Goal: Information Seeking & Learning: Find contact information

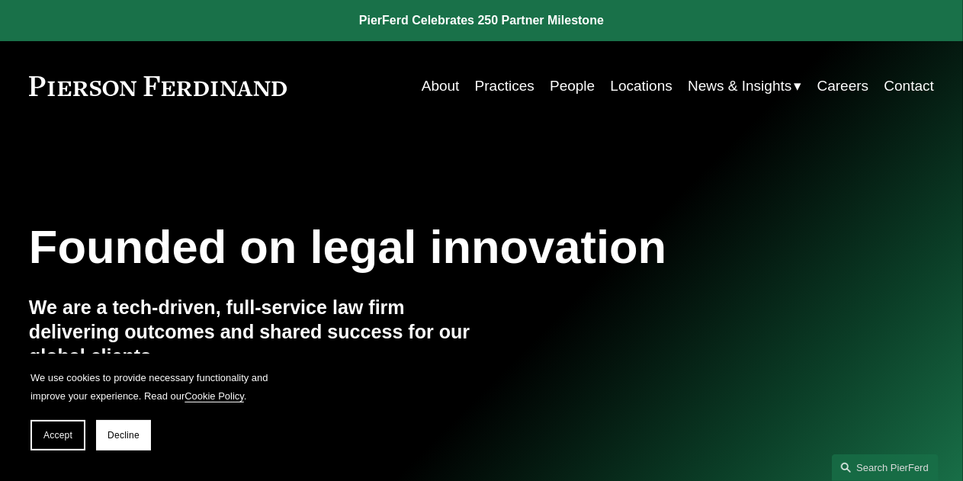
click at [636, 90] on link "Locations" at bounding box center [642, 86] width 62 height 29
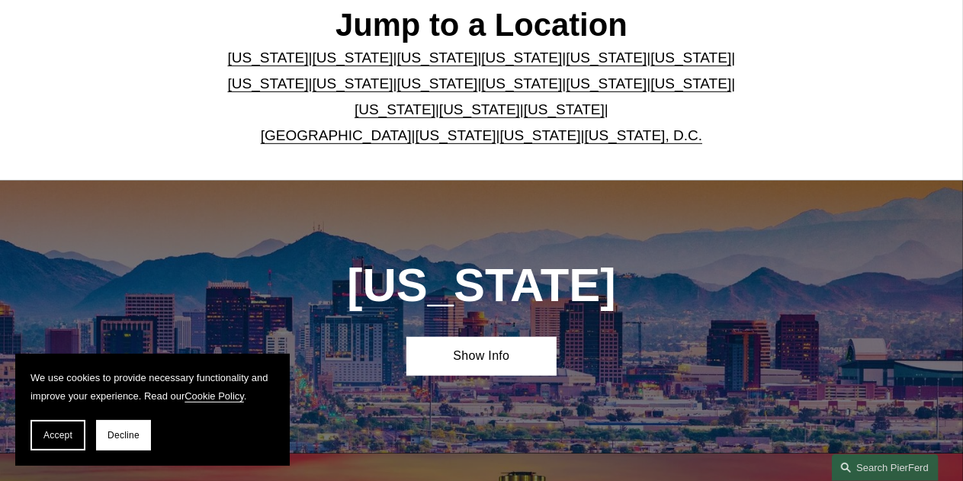
scroll to position [416, 0]
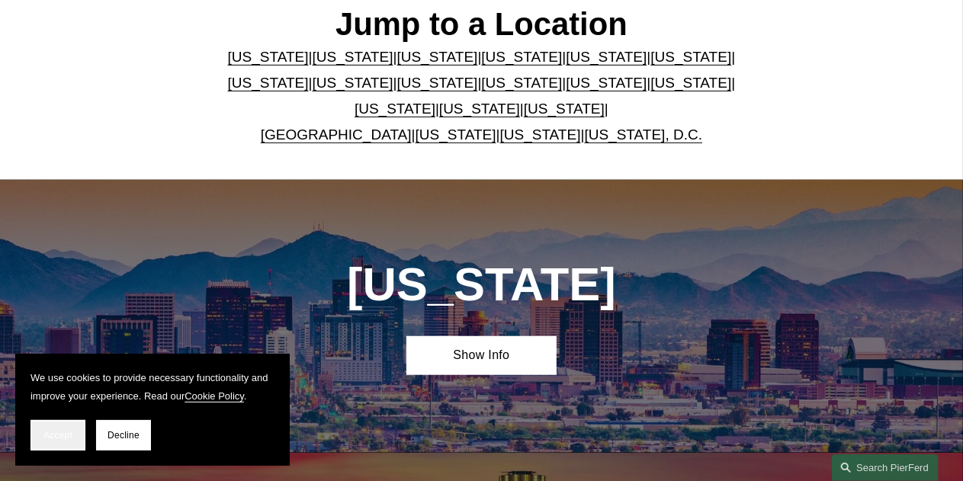
click at [52, 436] on span "Accept" at bounding box center [57, 435] width 29 height 11
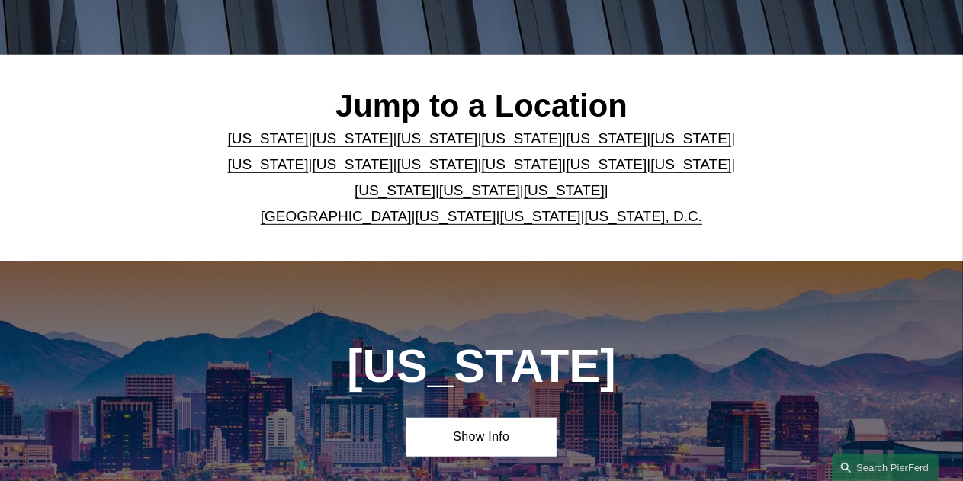
scroll to position [307, 0]
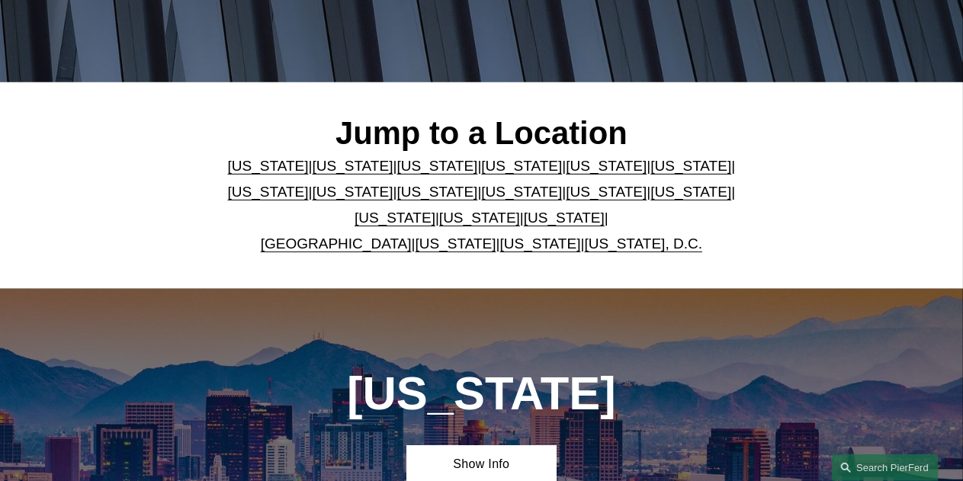
click at [439, 220] on link "[US_STATE]" at bounding box center [479, 218] width 81 height 16
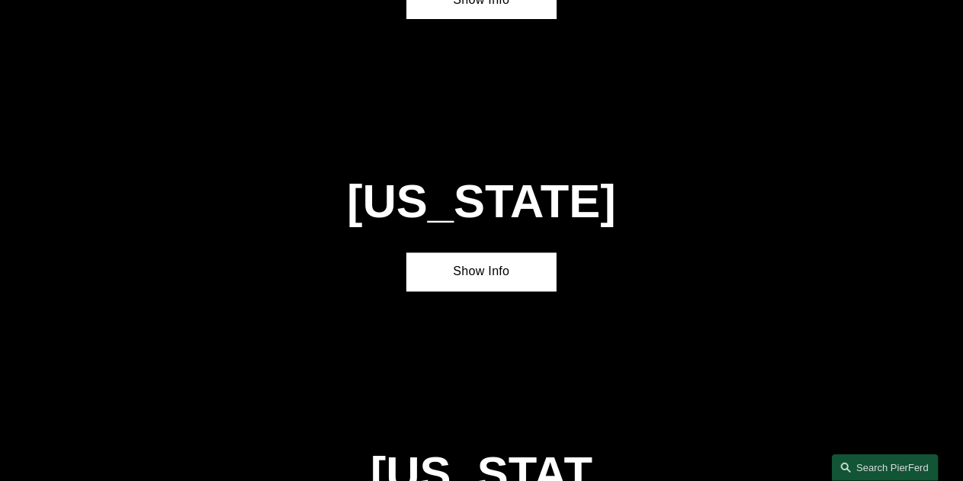
scroll to position [4190, 0]
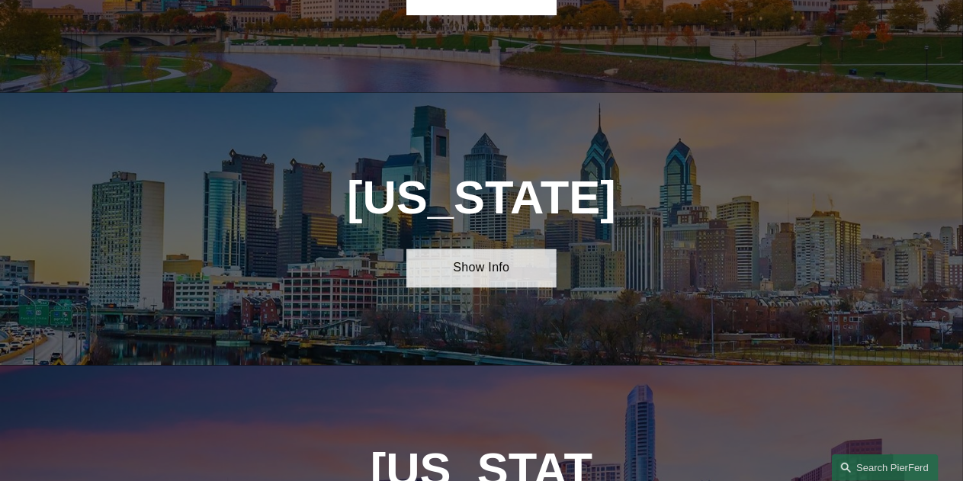
click at [454, 249] on link "Show Info" at bounding box center [481, 268] width 151 height 39
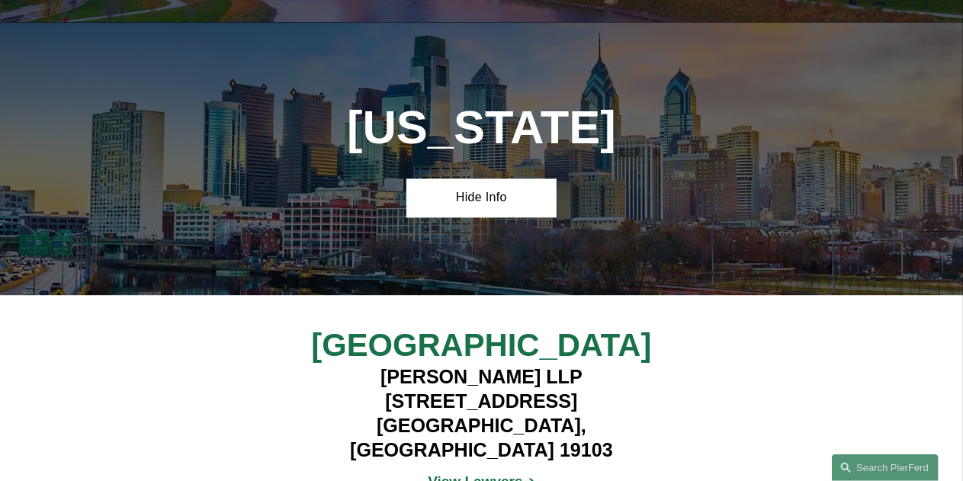
scroll to position [4265, 0]
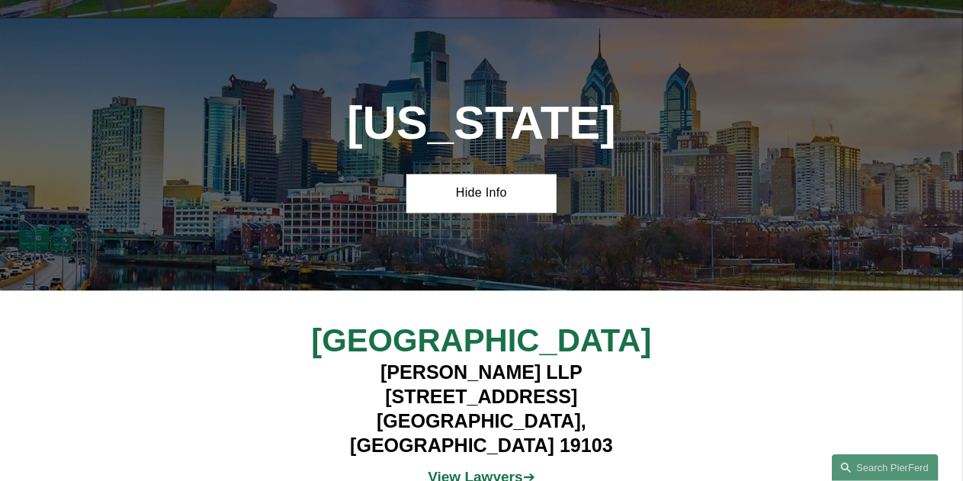
drag, startPoint x: 374, startPoint y: 285, endPoint x: 593, endPoint y: 291, distance: 219.7
click at [593, 361] on h4 "Pierson Ferdinand LLP 1650 Market Street, Suite 3600 Philadelphia, PA 19103" at bounding box center [481, 409] width 377 height 97
copy h4 "[PERSON_NAME] LLP"
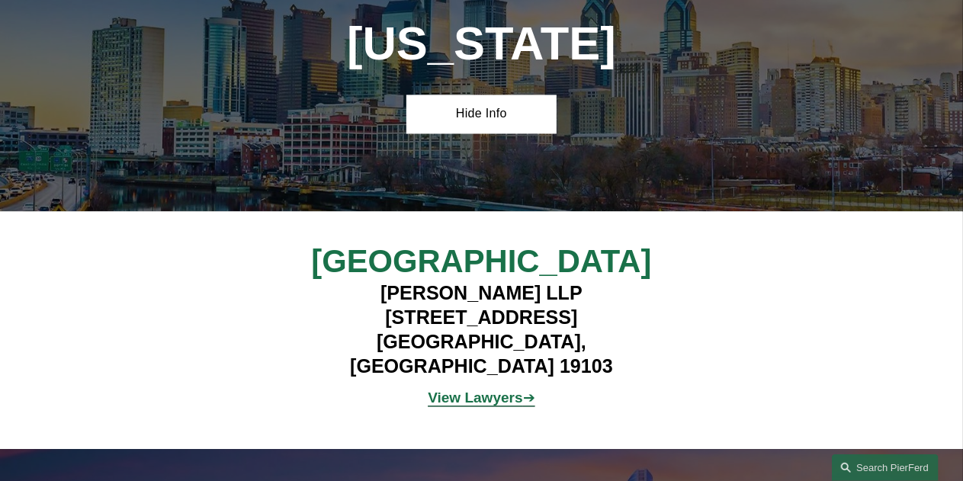
scroll to position [4328, 0]
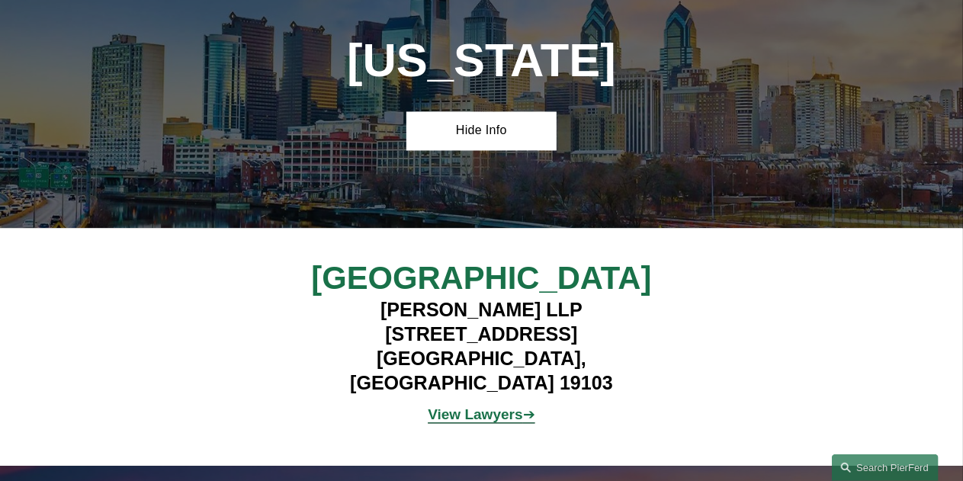
click at [480, 407] on strong "View Lawyers" at bounding box center [475, 415] width 95 height 16
click at [462, 299] on h4 "Pierson Ferdinand LLP 1650 Market Street, Suite 3600 Philadelphia, PA 19103" at bounding box center [481, 347] width 377 height 97
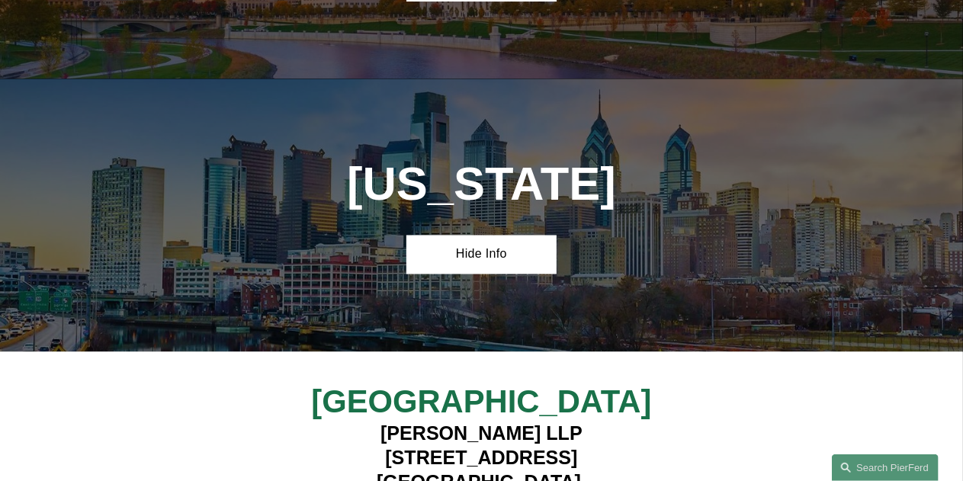
scroll to position [4212, 0]
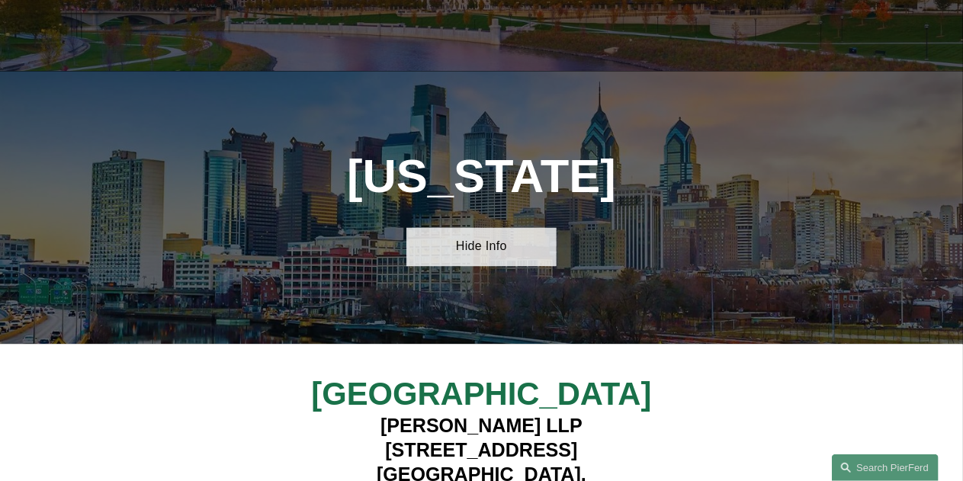
click at [488, 228] on link "Hide Info" at bounding box center [481, 247] width 151 height 39
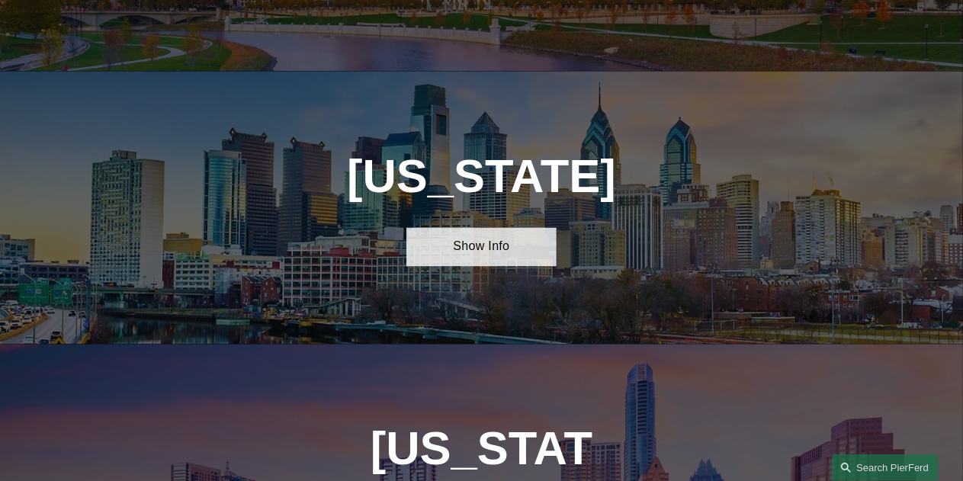
click at [486, 228] on link "Show Info" at bounding box center [481, 247] width 151 height 39
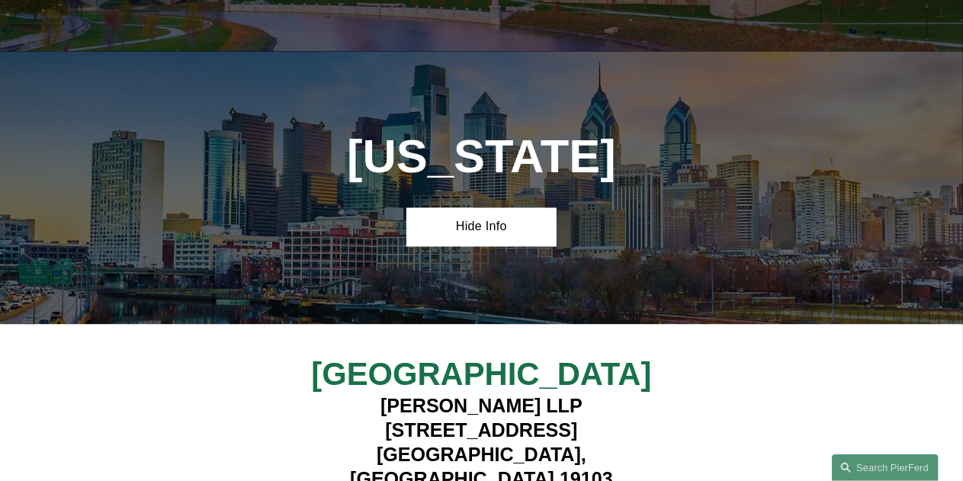
scroll to position [4232, 0]
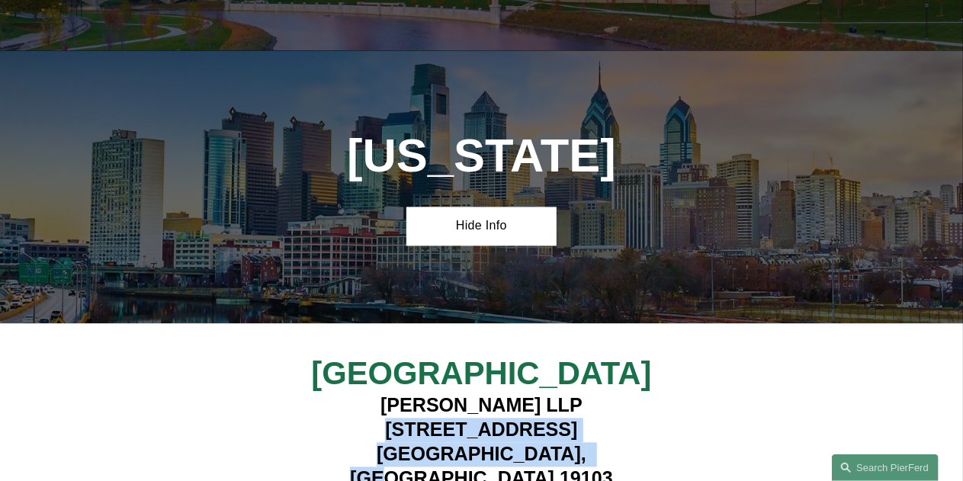
drag, startPoint x: 344, startPoint y: 338, endPoint x: 613, endPoint y: 367, distance: 270.7
click at [613, 394] on h4 "Pierson Ferdinand LLP 1650 Market Street, Suite 3600 Philadelphia, PA 19103" at bounding box center [481, 442] width 377 height 97
copy h4 "1650 Market Street, Suite 3600 Philadelphia, PA 19103"
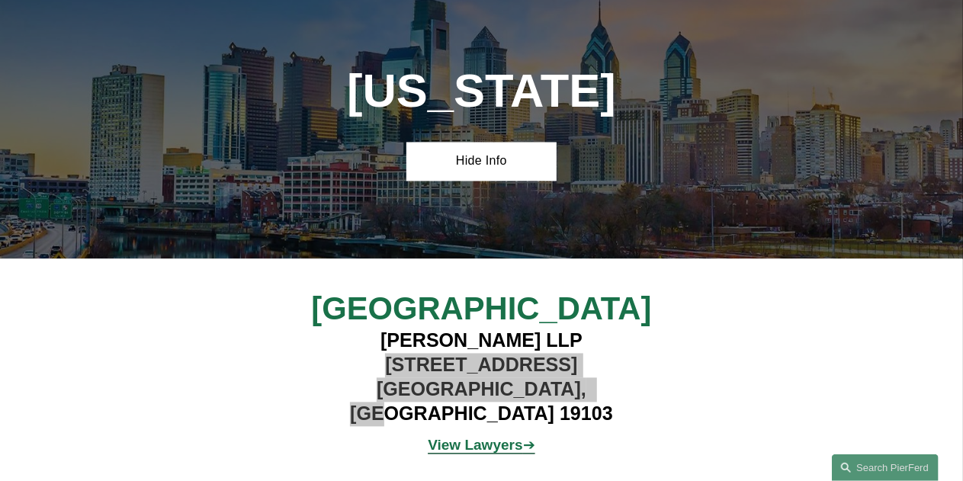
scroll to position [4298, 0]
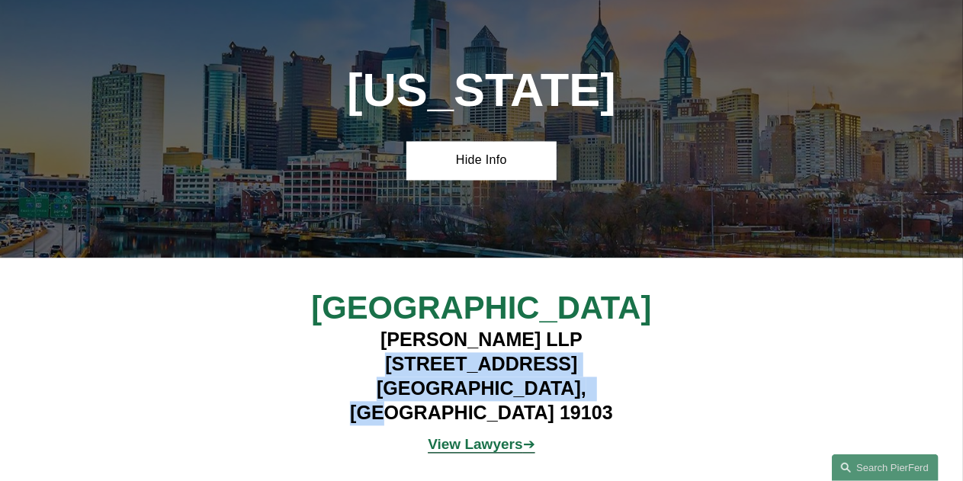
click at [583, 329] on h4 "Pierson Ferdinand LLP 1650 Market Street, Suite 3600 Philadelphia, PA 19103" at bounding box center [481, 377] width 377 height 97
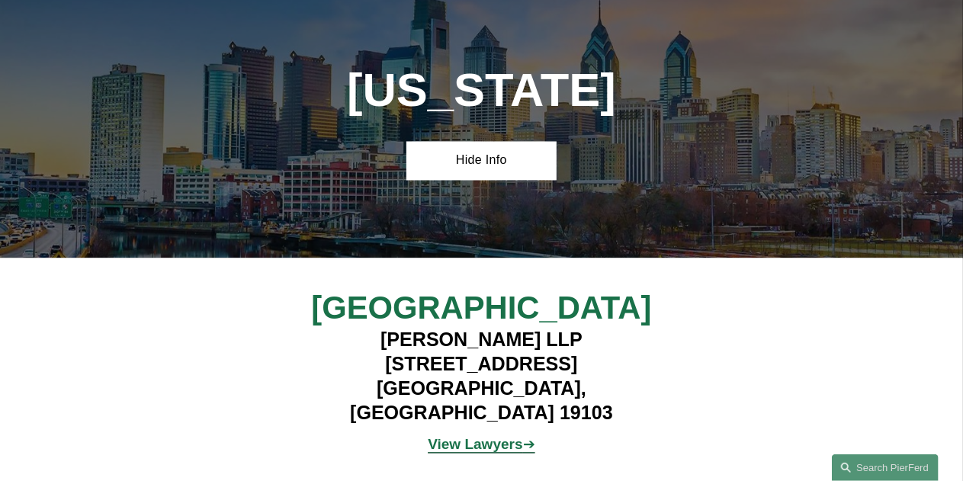
drag, startPoint x: 386, startPoint y: 211, endPoint x: 672, endPoint y: 318, distance: 305.2
click at [672, 318] on div "Philadelphia Pierson Ferdinand LLP 1650 Market Street, Suite 3600 Philadelphia,…" at bounding box center [481, 377] width 963 height 175
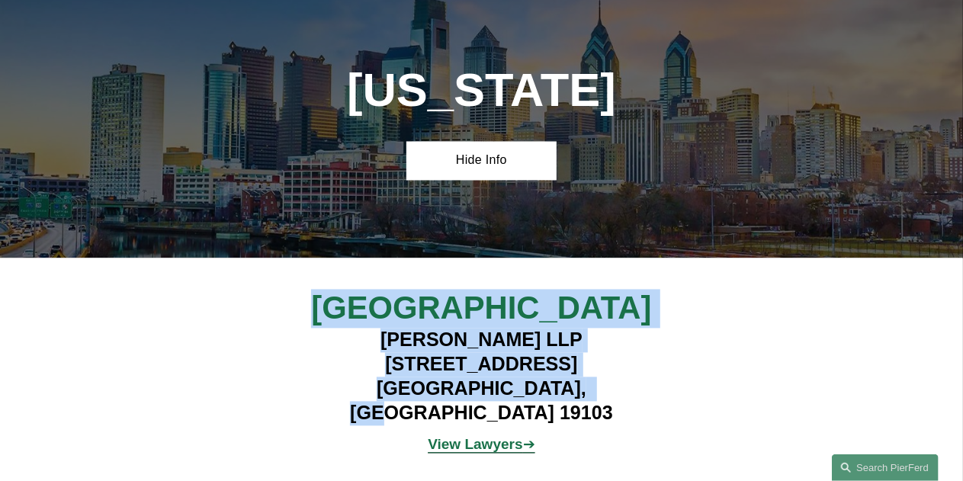
click at [630, 329] on h4 "Pierson Ferdinand LLP 1650 Market Street, Suite 3600 Philadelphia, PA 19103" at bounding box center [481, 377] width 377 height 97
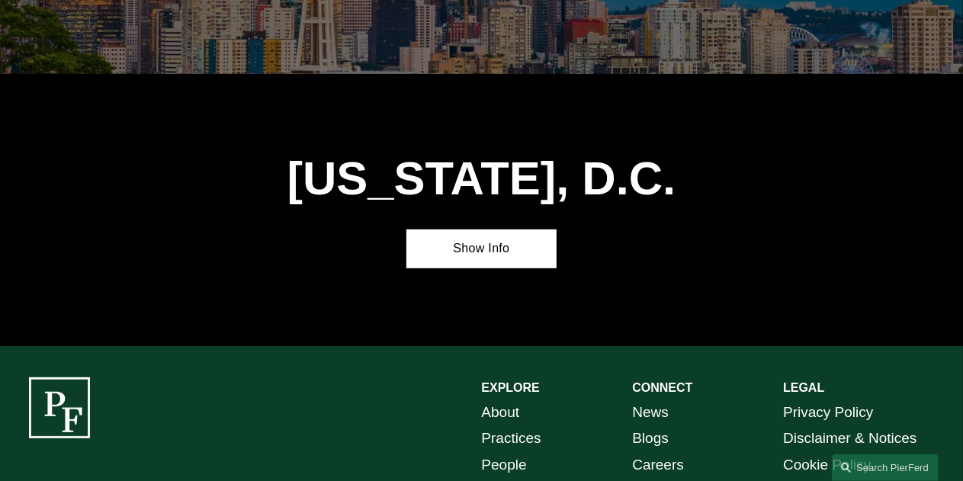
scroll to position [5908, 0]
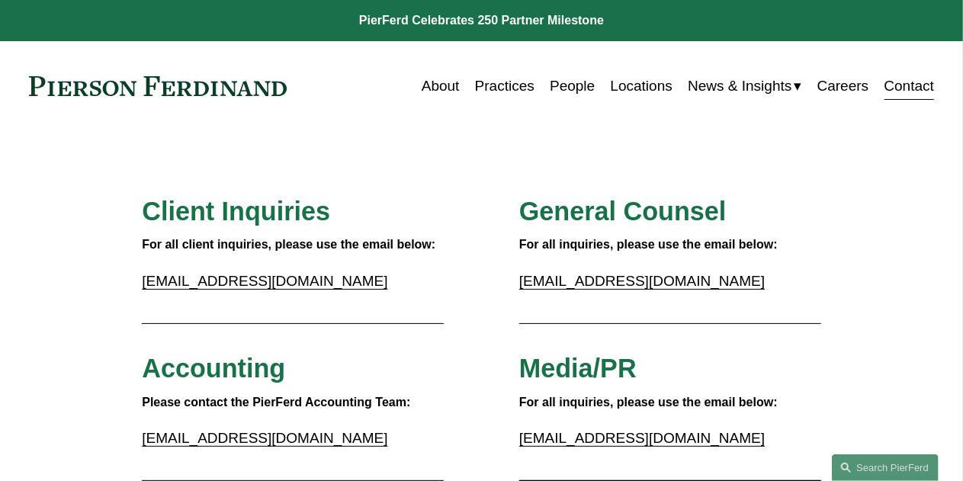
click at [625, 83] on link "Locations" at bounding box center [642, 86] width 62 height 29
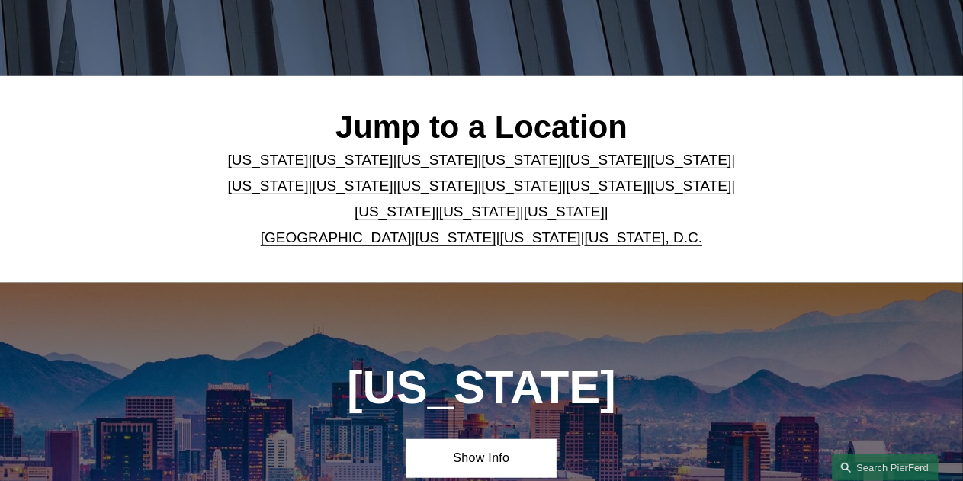
click at [439, 216] on link "[US_STATE]" at bounding box center [479, 212] width 81 height 16
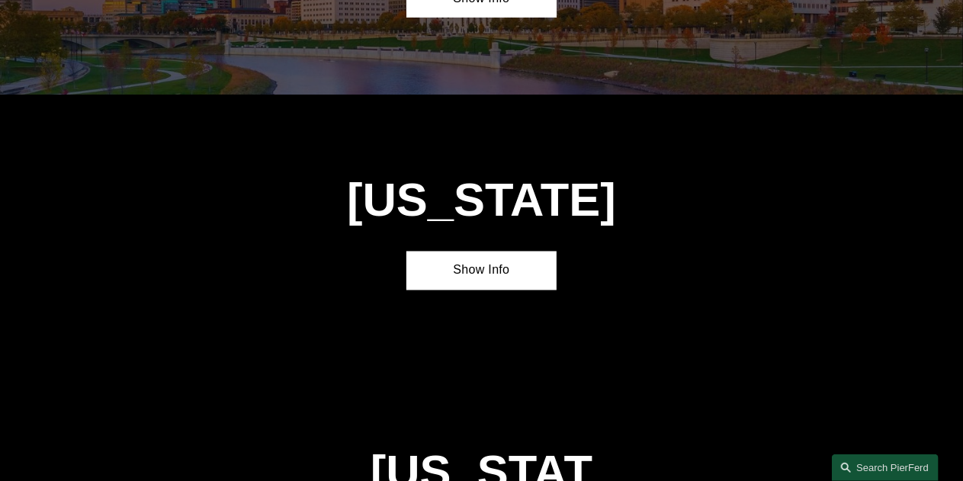
scroll to position [4191, 0]
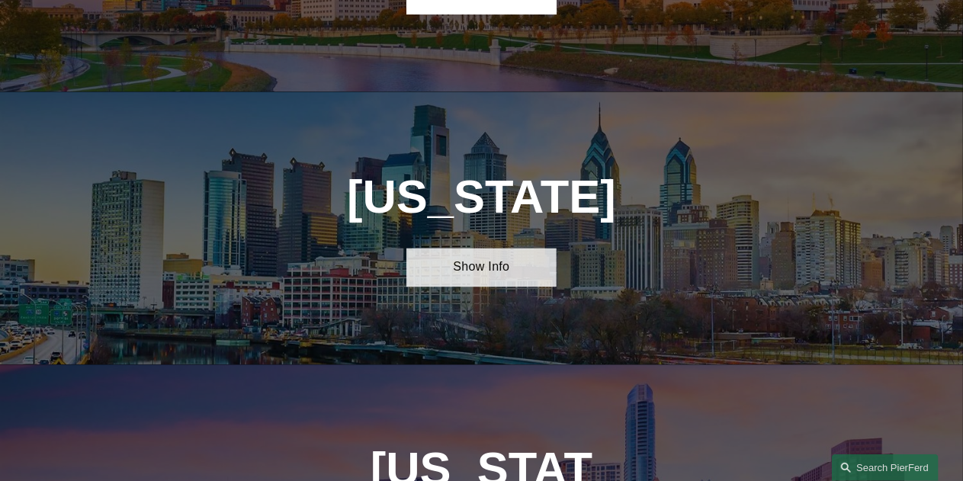
click at [471, 249] on link "Show Info" at bounding box center [481, 268] width 151 height 39
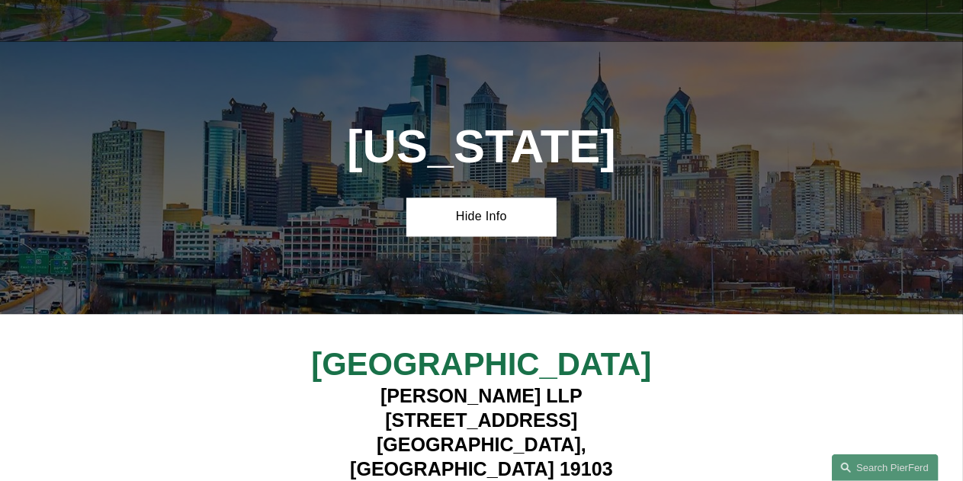
scroll to position [4249, 0]
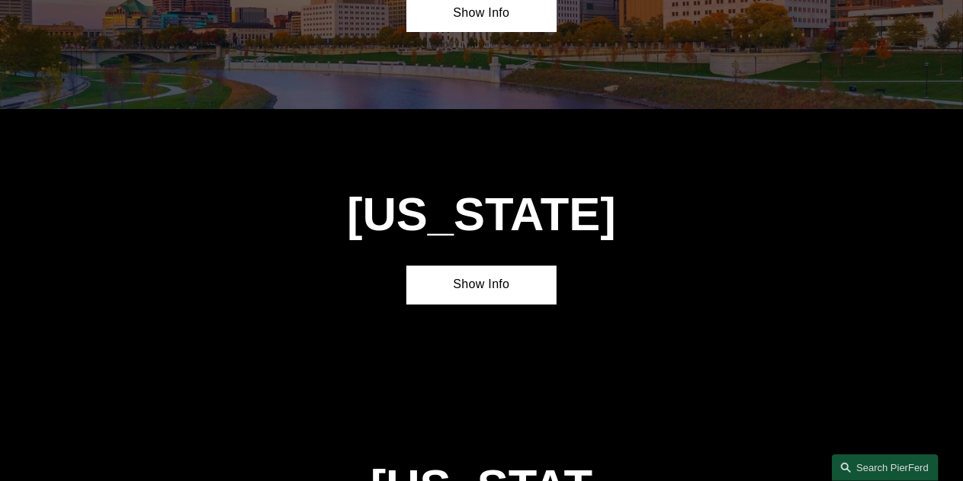
scroll to position [4249, 0]
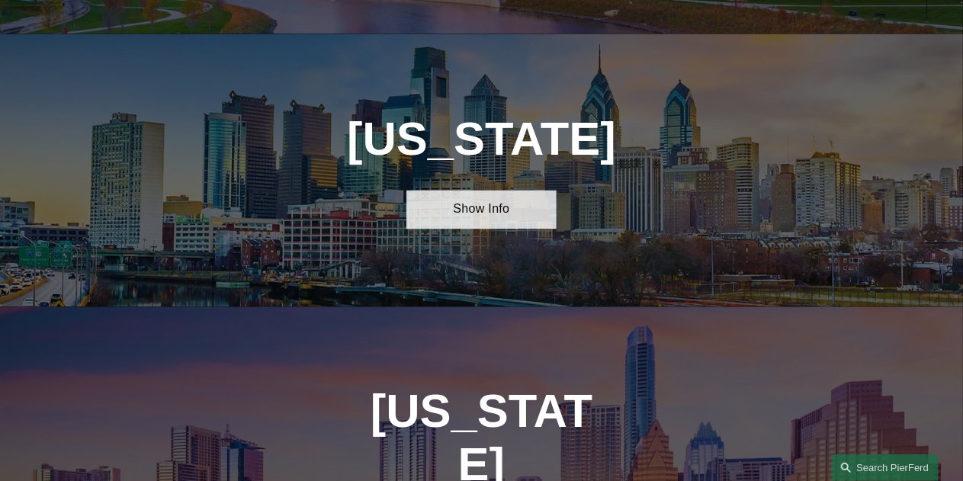
click at [444, 191] on link "Show Info" at bounding box center [481, 210] width 151 height 39
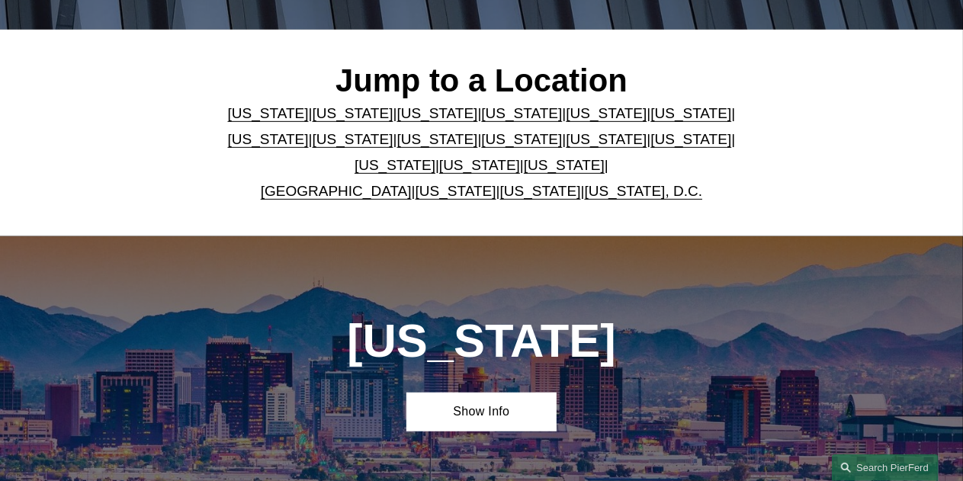
click at [449, 167] on link "[US_STATE]" at bounding box center [479, 165] width 81 height 16
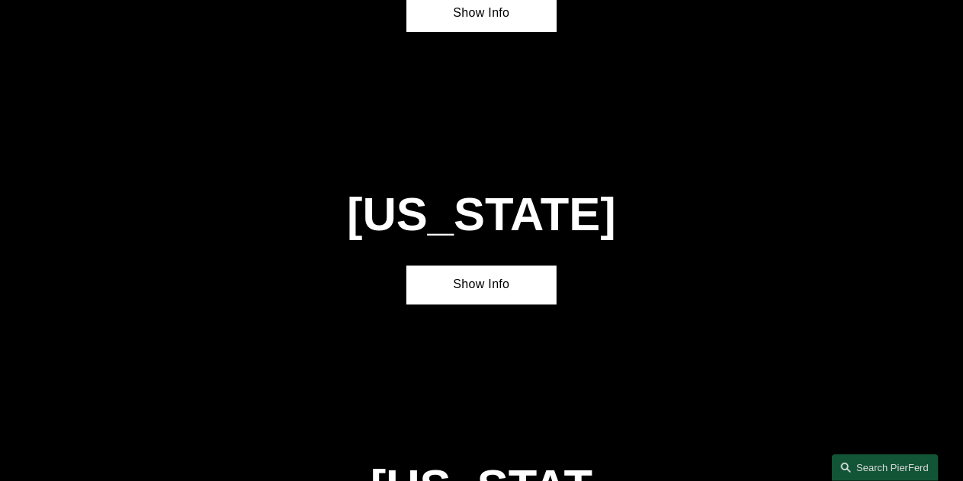
scroll to position [4190, 0]
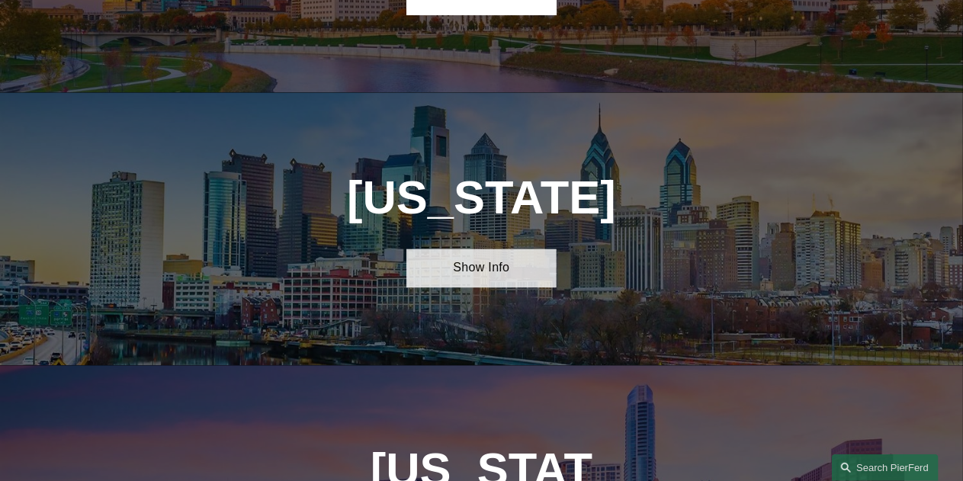
click at [472, 249] on link "Show Info" at bounding box center [481, 268] width 151 height 39
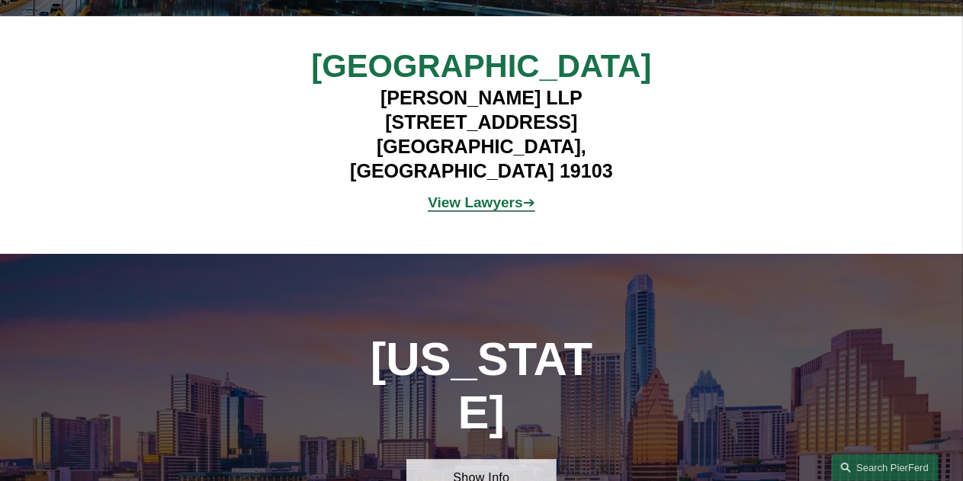
click at [467, 459] on link "Show Info" at bounding box center [481, 478] width 151 height 39
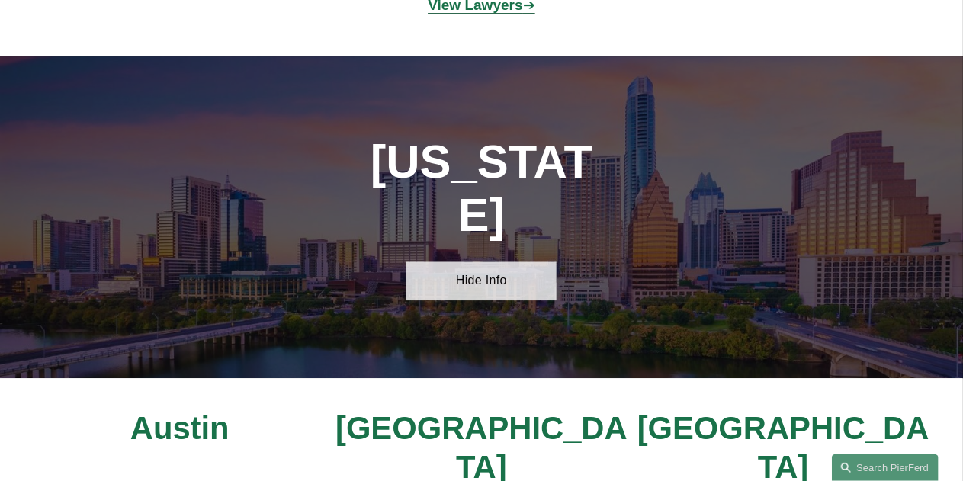
scroll to position [4749, 0]
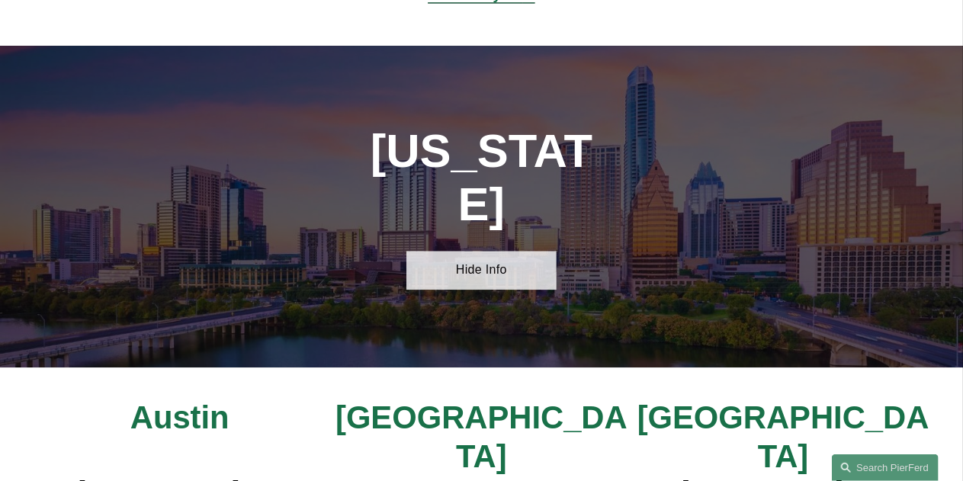
click at [464, 251] on link "Hide Info" at bounding box center [481, 270] width 151 height 39
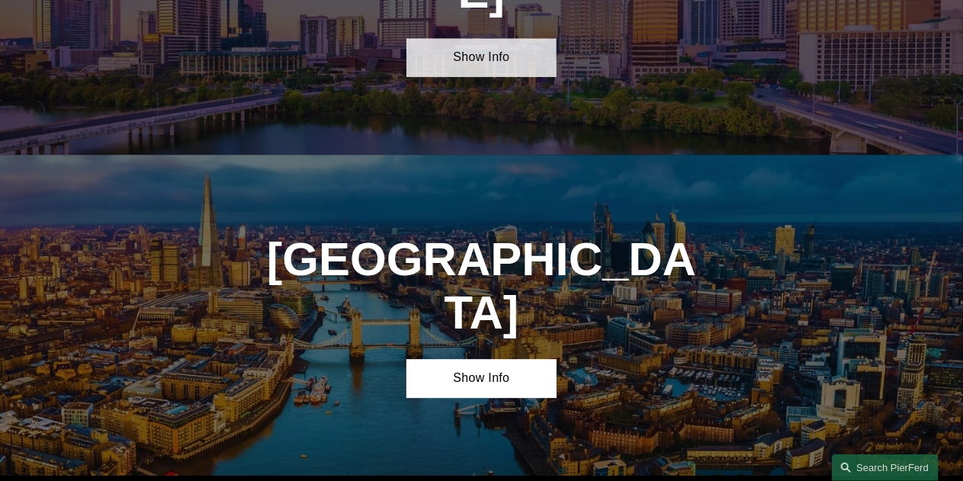
scroll to position [4995, 0]
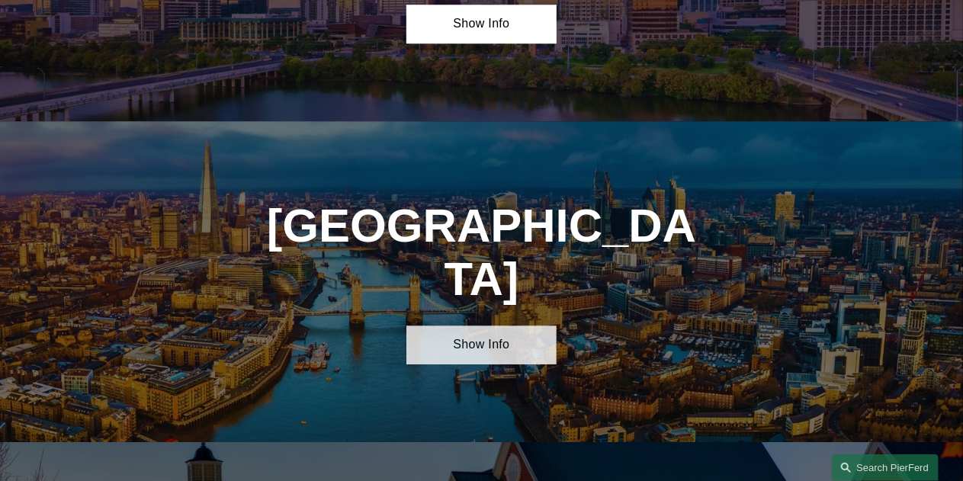
click at [464, 326] on link "Show Info" at bounding box center [481, 345] width 151 height 39
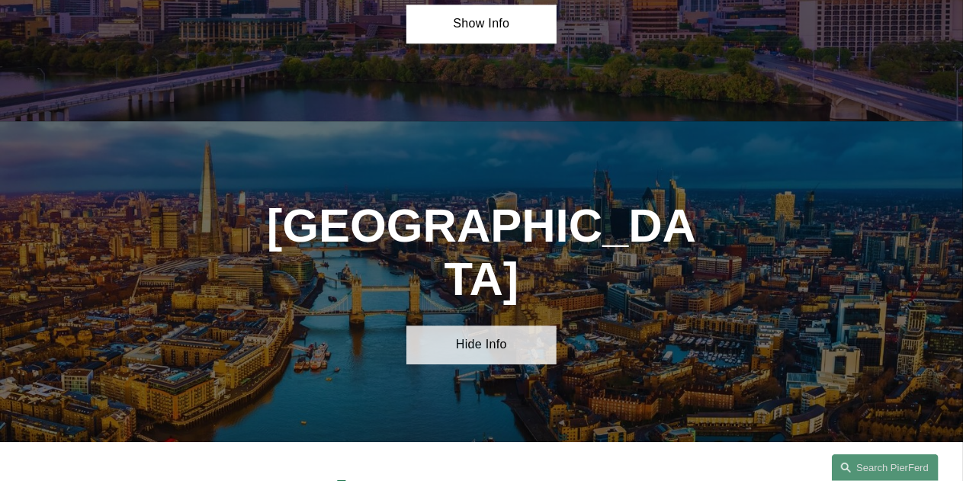
click at [465, 326] on link "Hide Info" at bounding box center [481, 345] width 151 height 39
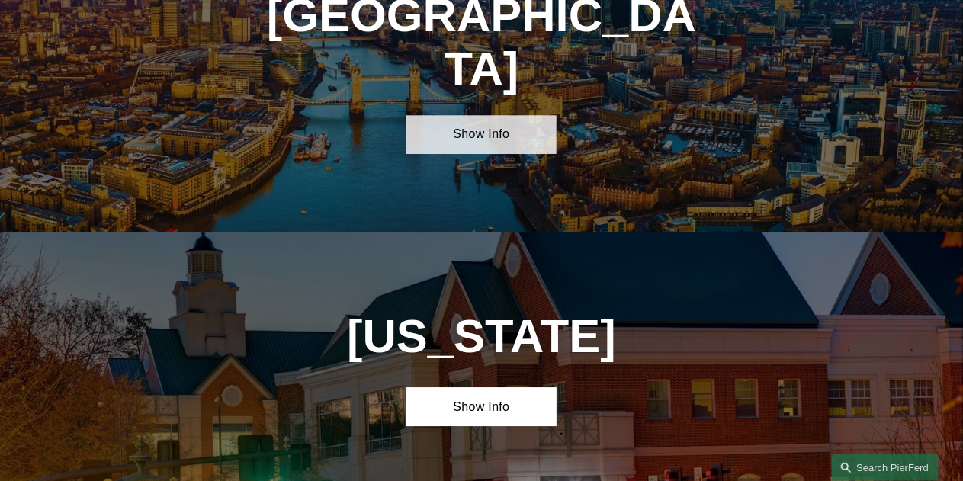
scroll to position [5207, 0]
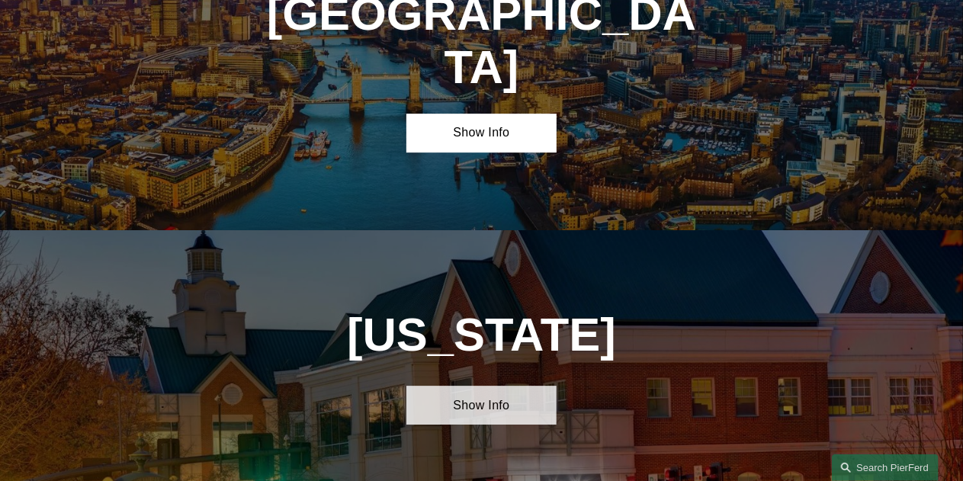
click at [467, 386] on link "Show Info" at bounding box center [481, 405] width 151 height 39
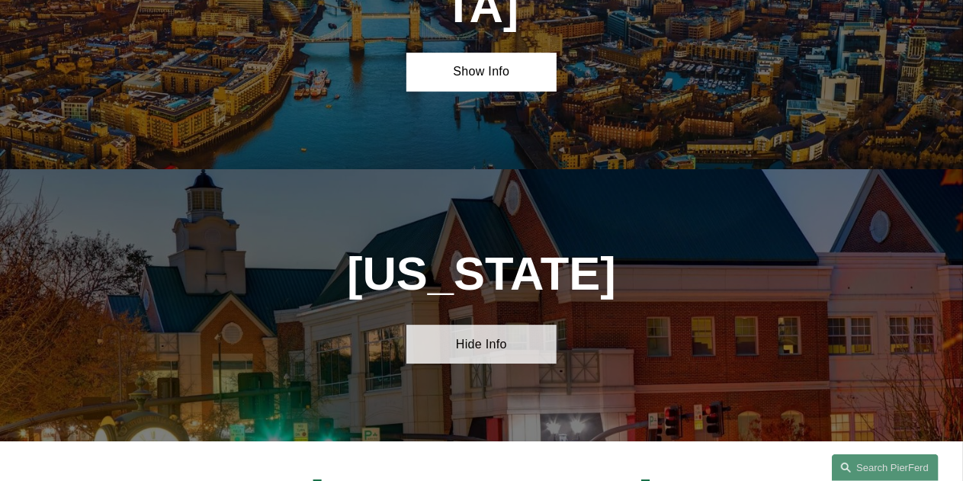
scroll to position [5269, 0]
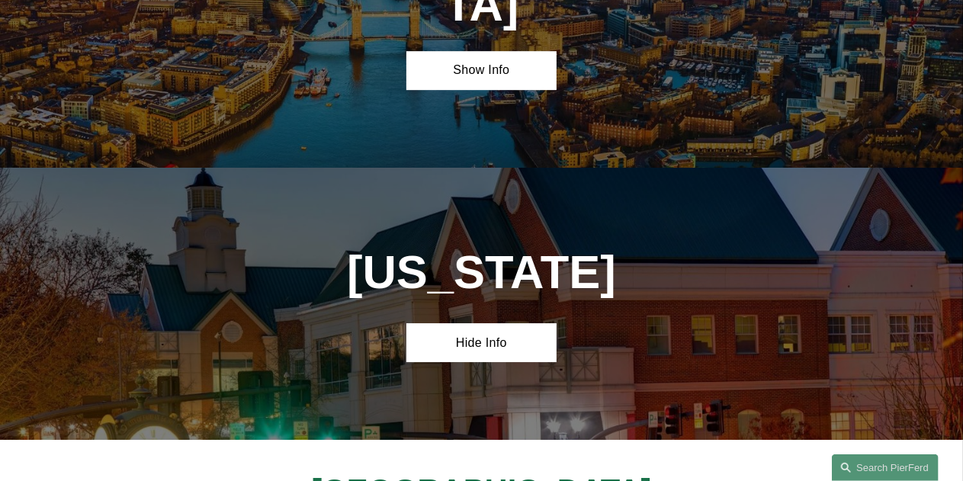
click at [482, 168] on div "[US_STATE] Hide Info" at bounding box center [481, 304] width 963 height 272
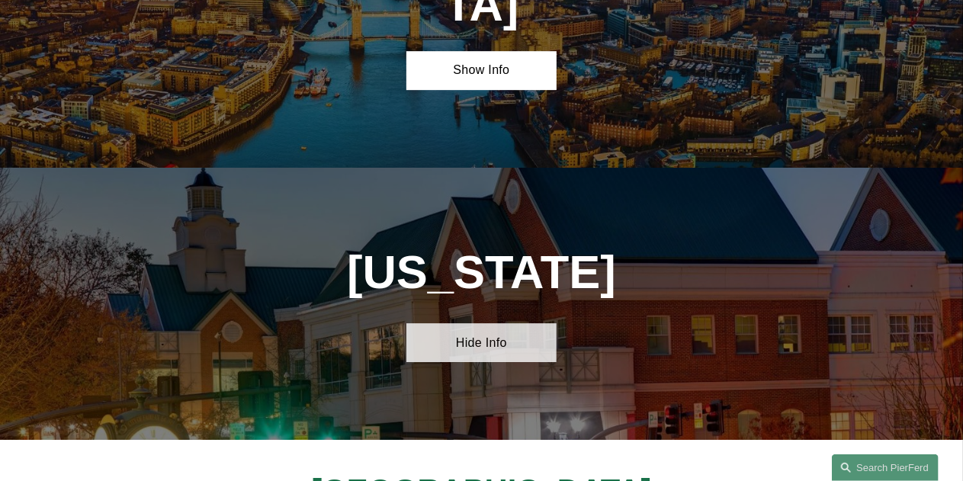
click at [480, 323] on link "Hide Info" at bounding box center [481, 342] width 151 height 39
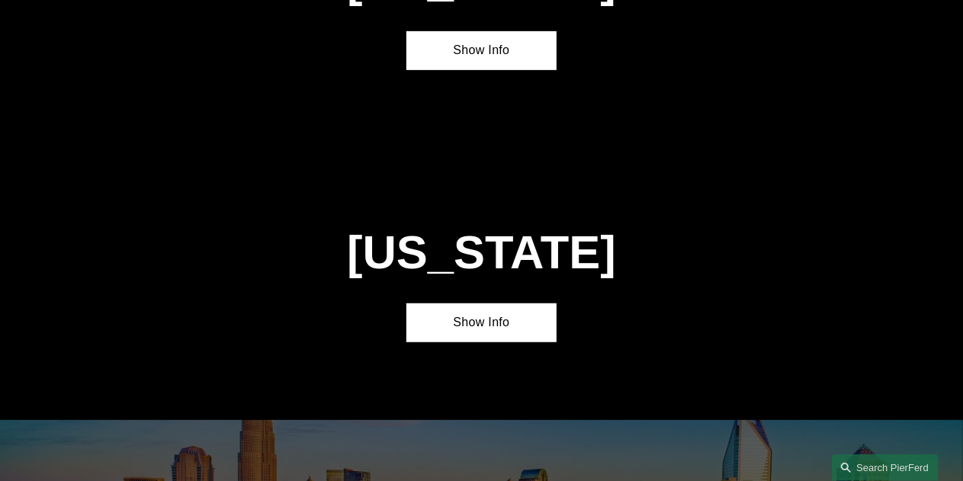
scroll to position [3190, 0]
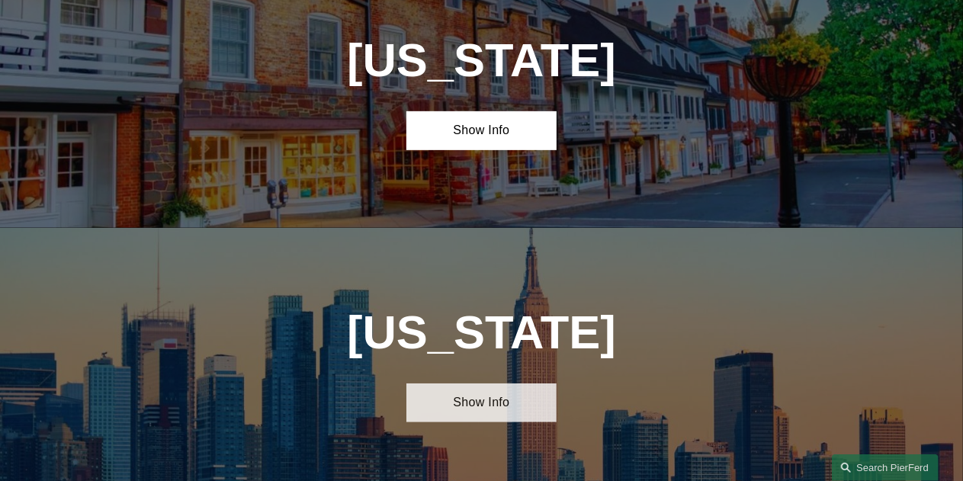
click at [474, 384] on link "Show Info" at bounding box center [481, 403] width 151 height 39
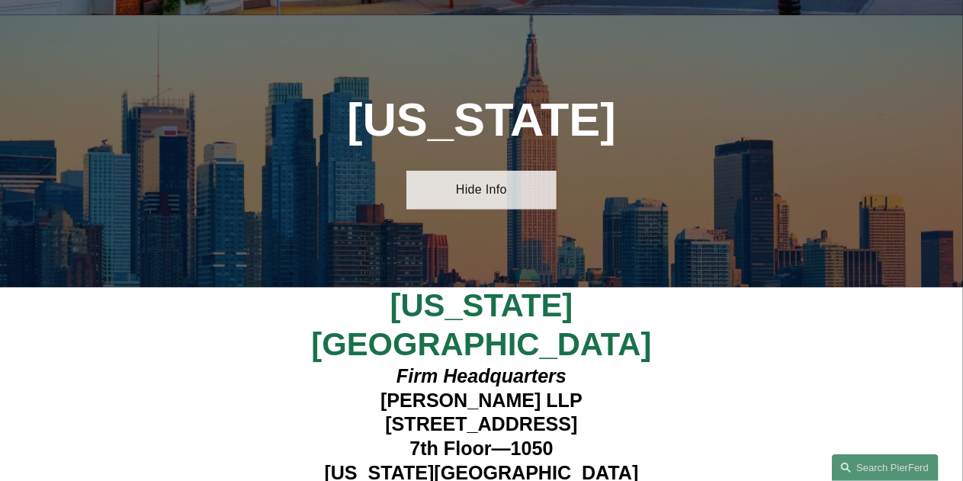
scroll to position [3423, 0]
